Goal: Find specific page/section: Find specific page/section

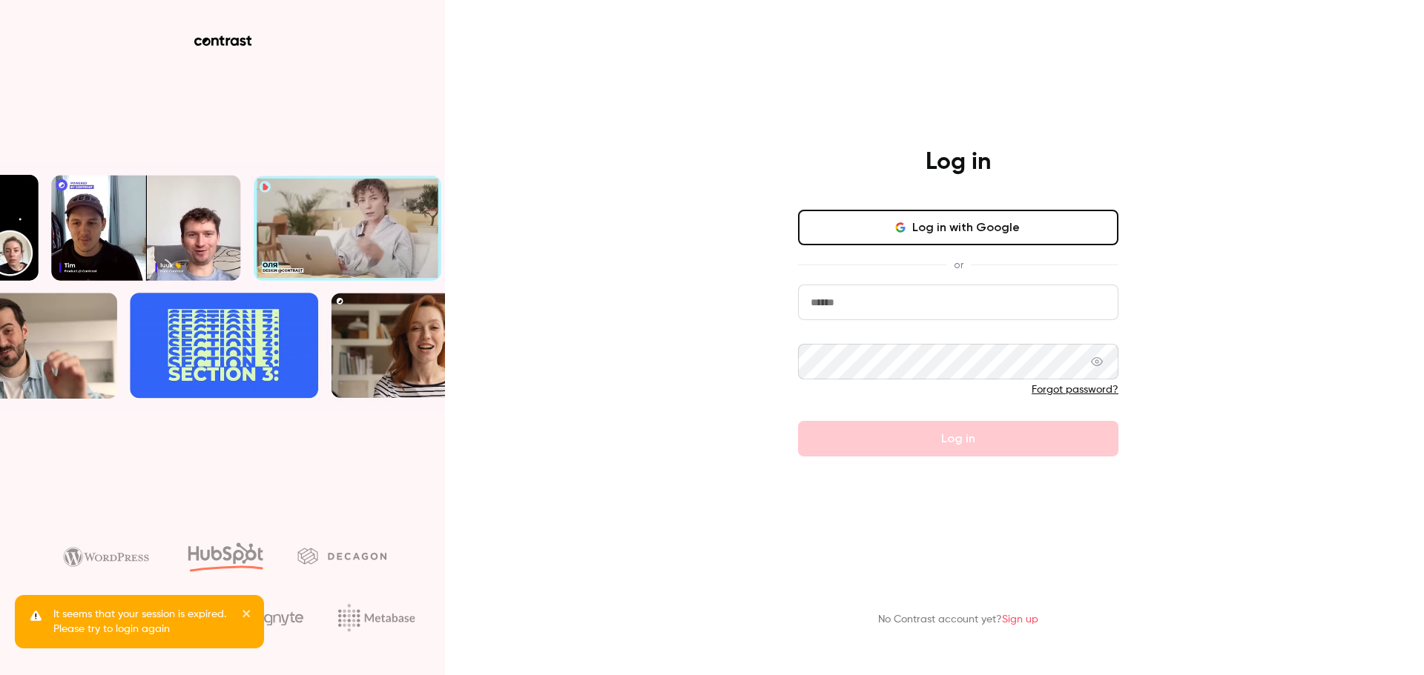
type input "**********"
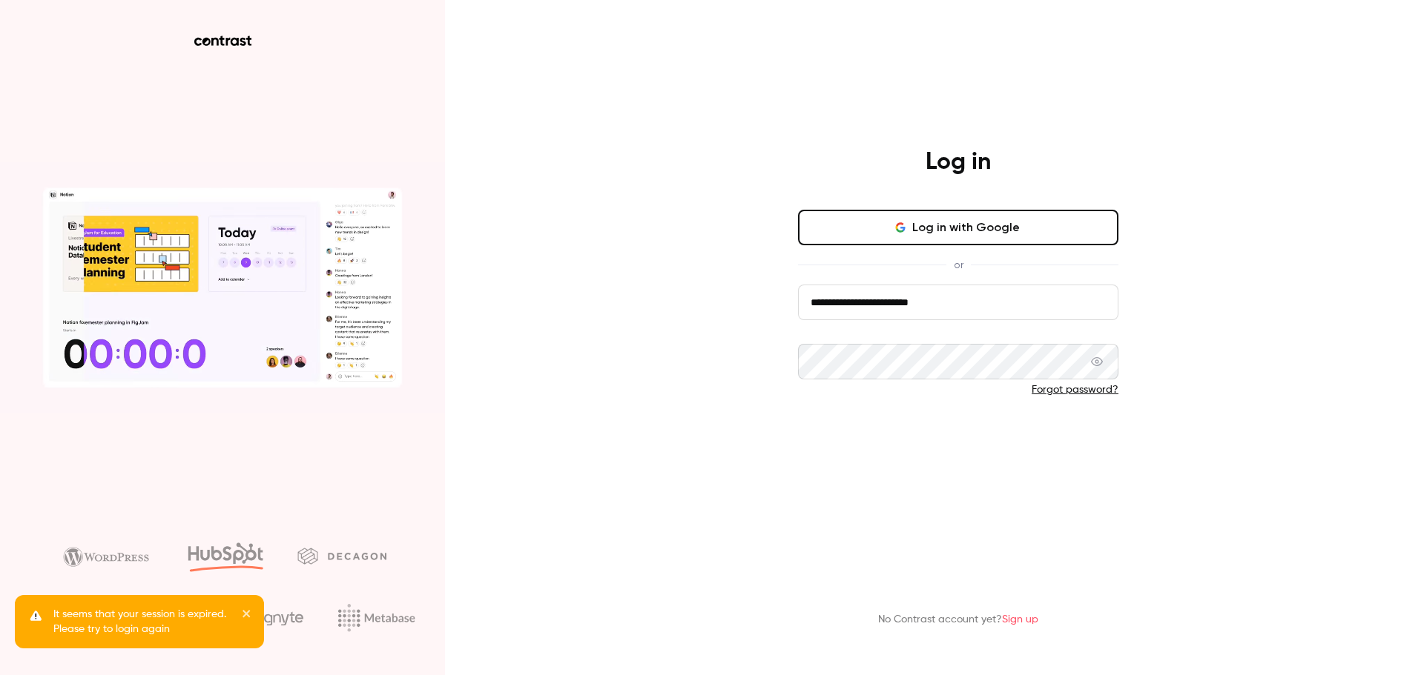
click at [1057, 440] on button "Log in" at bounding box center [958, 439] width 320 height 36
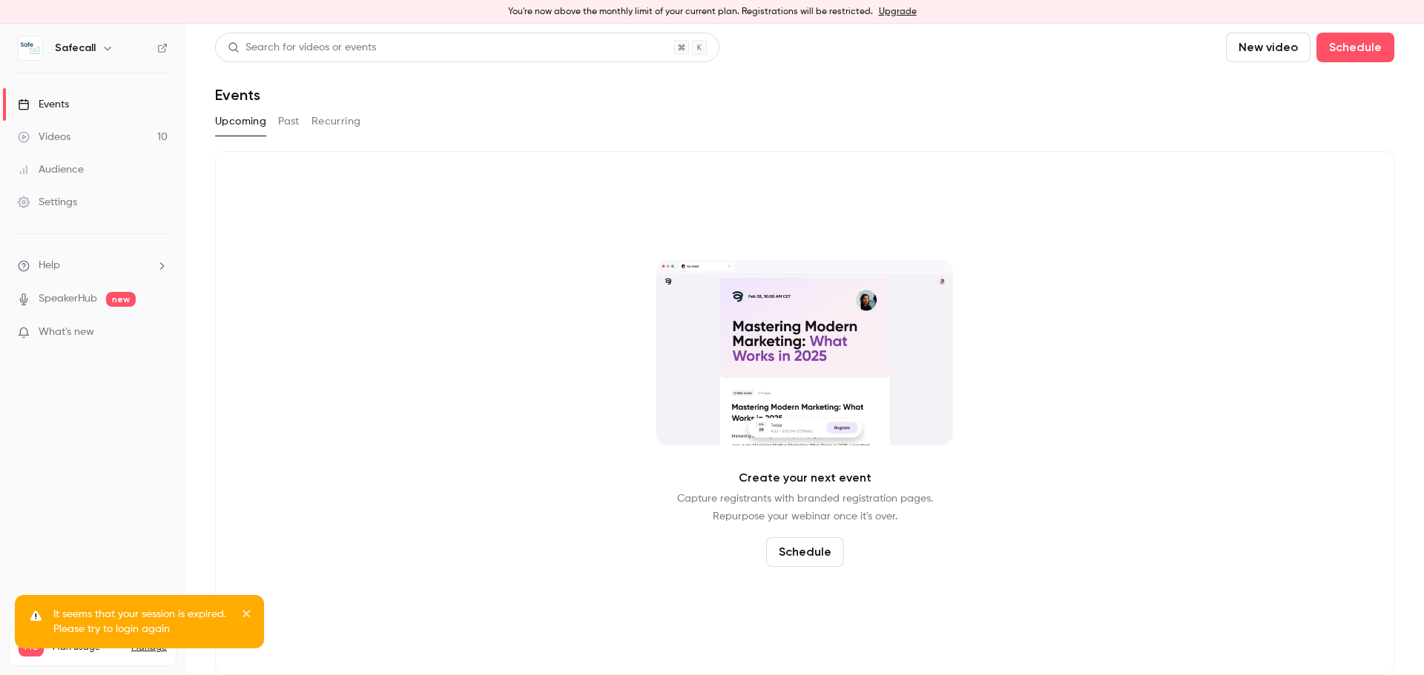
click at [294, 119] on button "Past" at bounding box center [289, 122] width 22 height 24
